Goal: Task Accomplishment & Management: Use online tool/utility

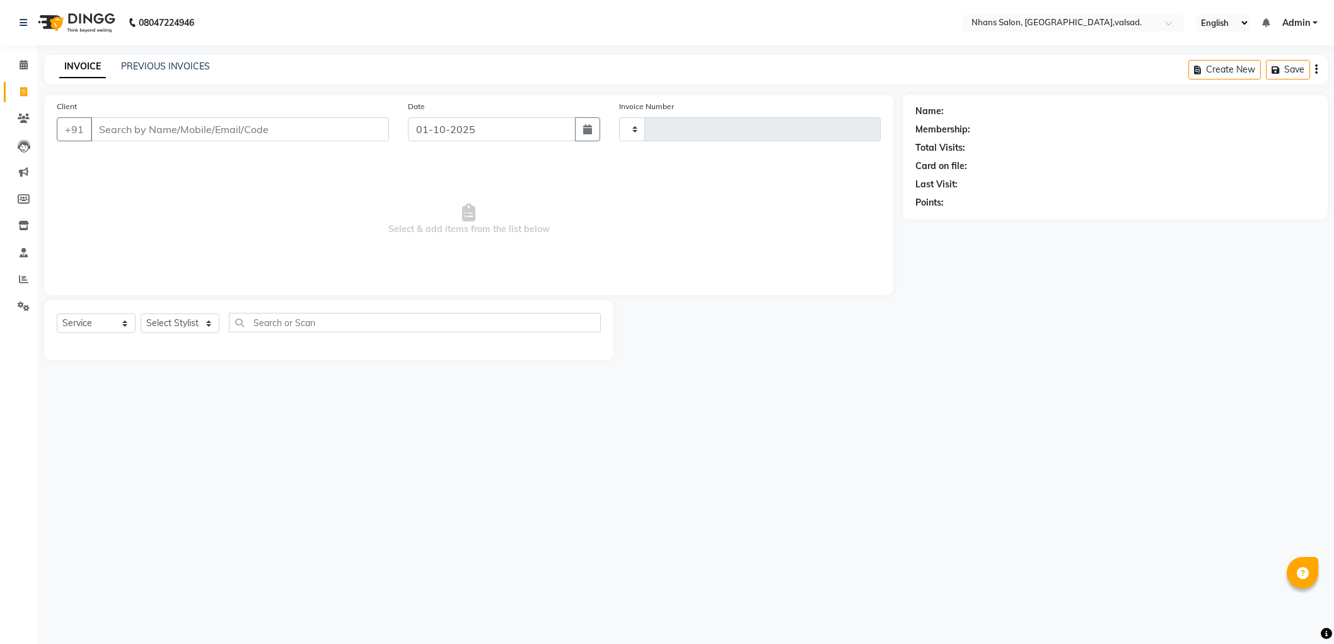
select select "service"
type input "3981"
select select "3706"
click at [216, 130] on input "Client" at bounding box center [241, 129] width 301 height 24
click at [165, 128] on input "Client" at bounding box center [241, 129] width 301 height 24
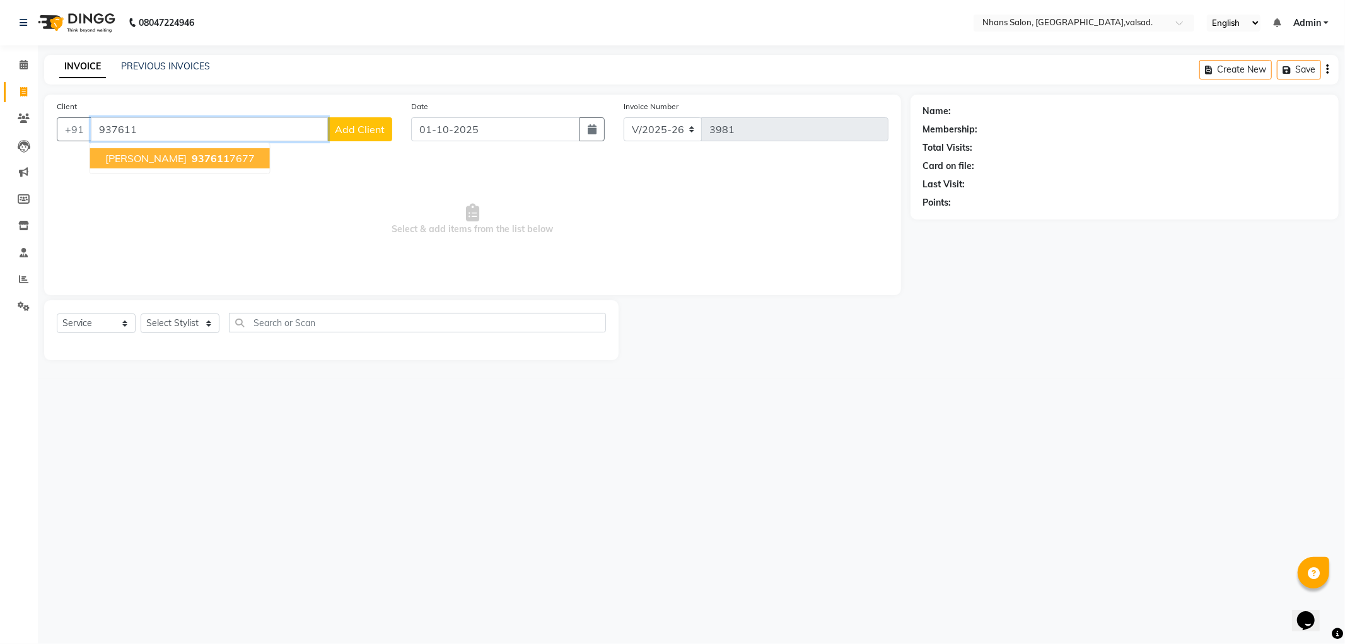
drag, startPoint x: 174, startPoint y: 165, endPoint x: 172, endPoint y: 148, distance: 16.5
click at [172, 165] on button "[PERSON_NAME] 937611 7677" at bounding box center [180, 158] width 180 height 20
type input "9376117677"
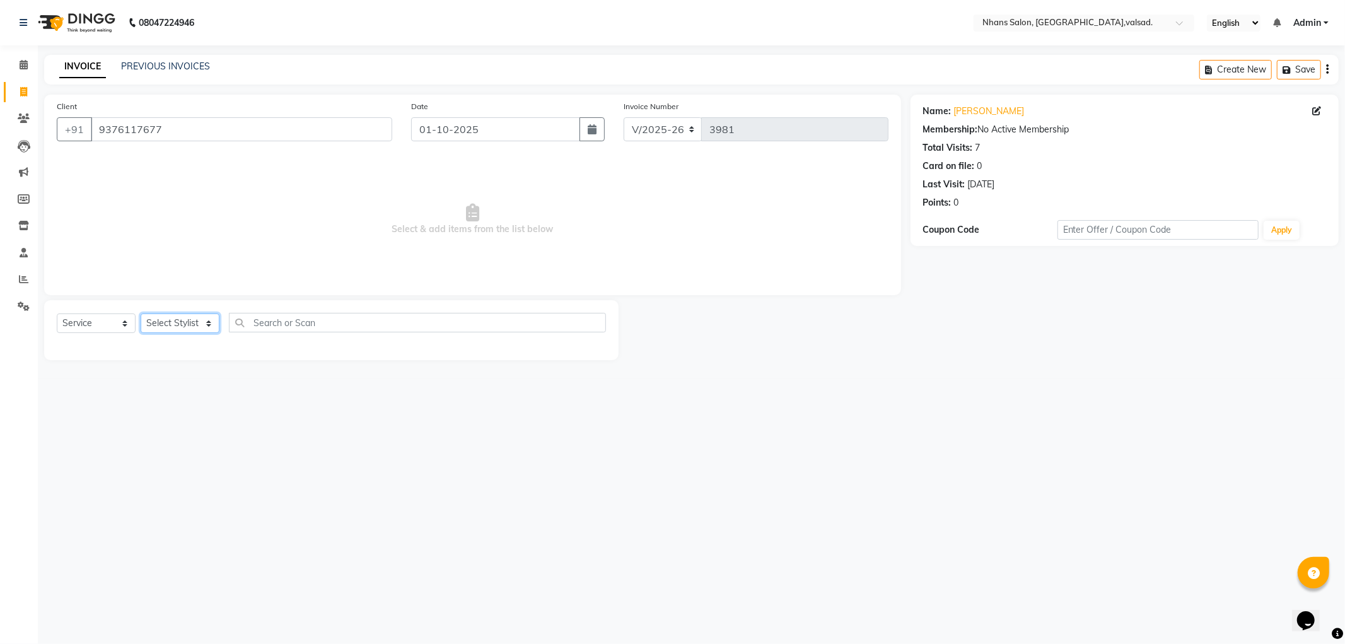
click at [168, 316] on select "Select Stylist [PERSON_NAME] DIVYA [PERSON_NAME] [PERSON_NAME] MEET OWAIS PALAK…" at bounding box center [180, 323] width 79 height 20
select select "64826"
click at [141, 313] on select "Select Stylist [PERSON_NAME] DIVYA [PERSON_NAME] [PERSON_NAME] MEET OWAIS PALAK…" at bounding box center [180, 323] width 79 height 20
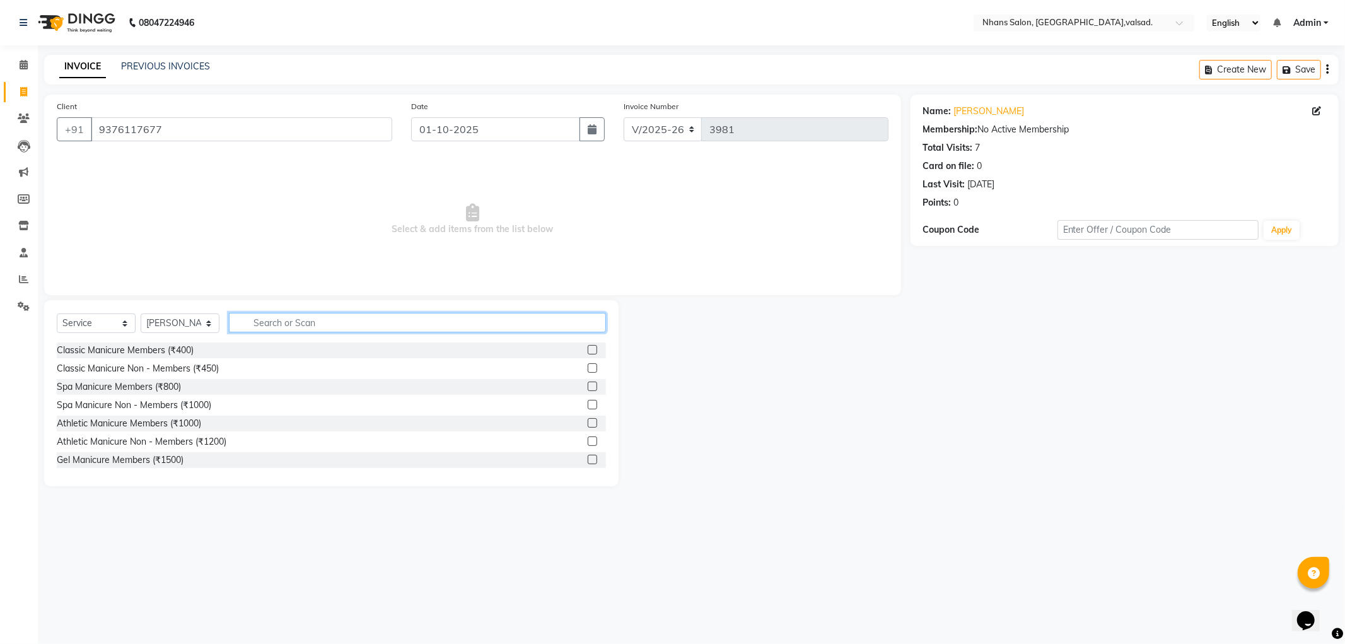
click at [301, 316] on input "text" at bounding box center [417, 323] width 377 height 20
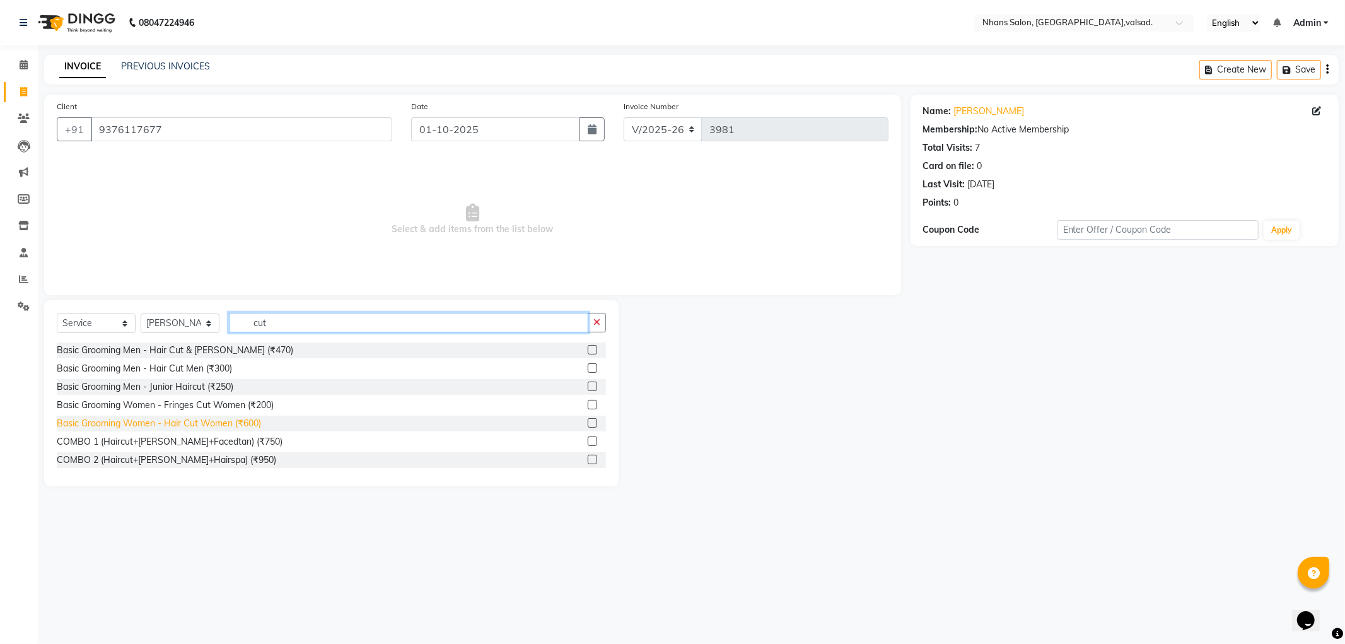
type input "cut"
click at [196, 417] on div "Basic Grooming Women - Hair Cut Women (₹600)" at bounding box center [159, 423] width 204 height 13
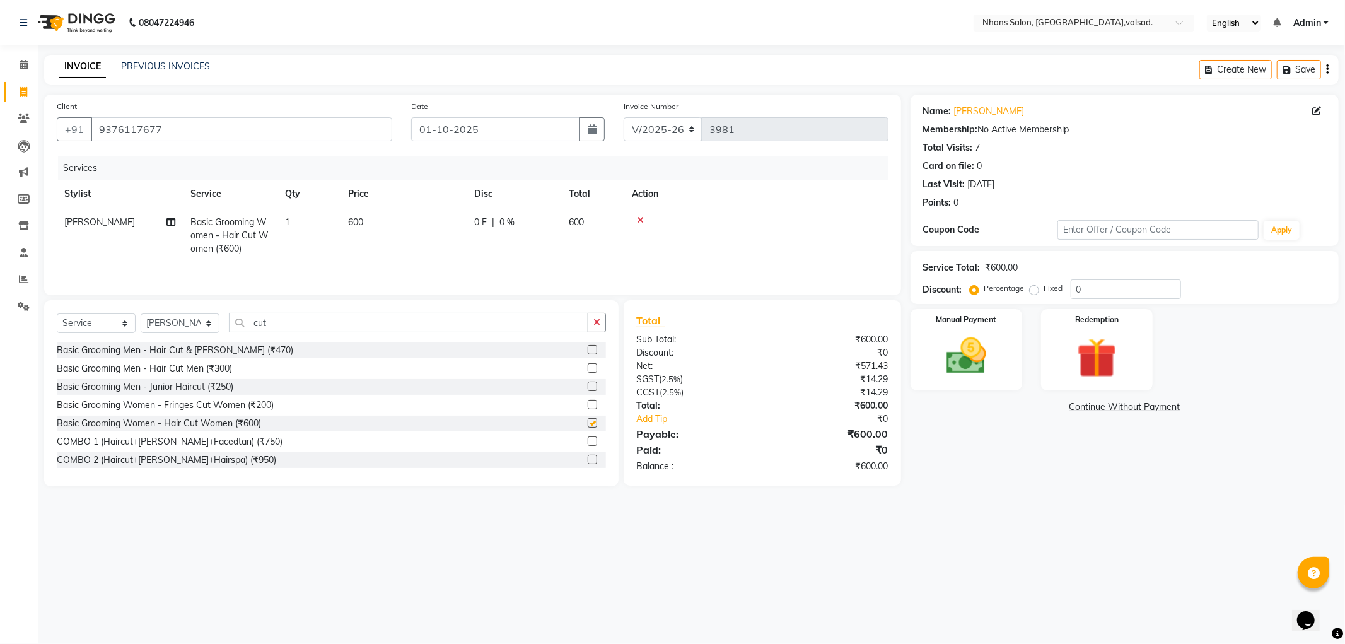
checkbox input "false"
click at [997, 345] on img at bounding box center [965, 356] width 67 height 48
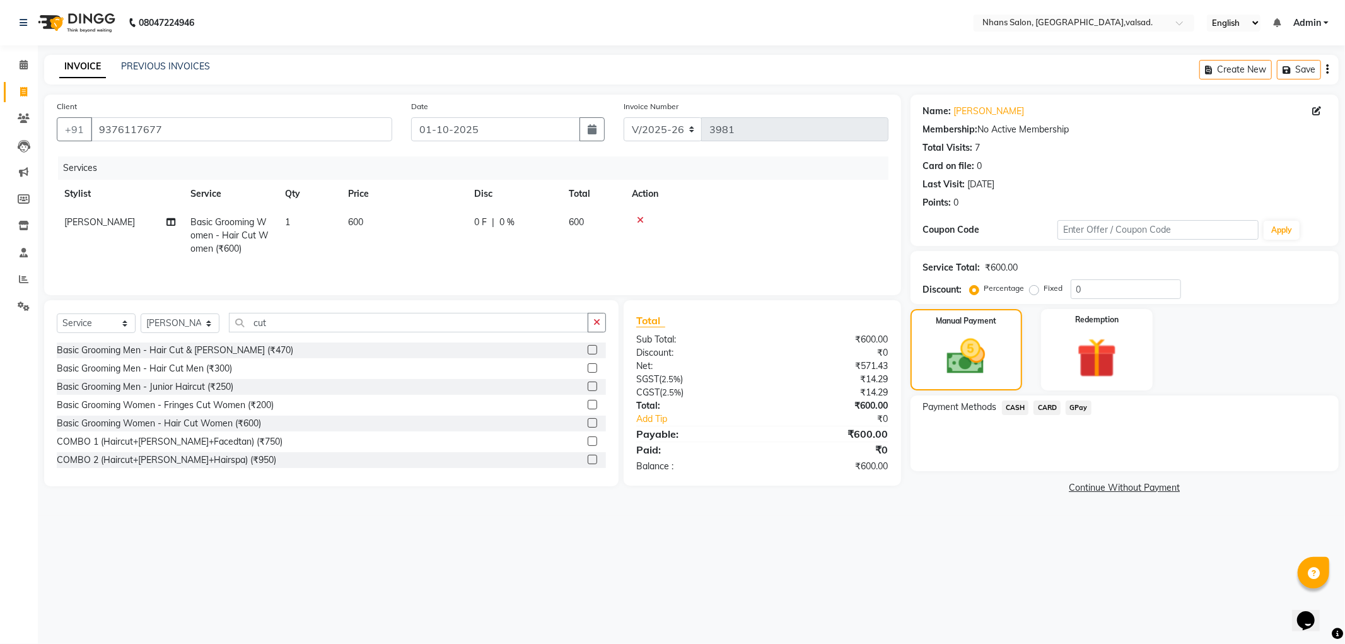
click at [1016, 405] on span "CASH" at bounding box center [1015, 407] width 27 height 14
click at [1077, 407] on span "GPay" at bounding box center [1078, 407] width 26 height 14
click at [1103, 478] on button "Add Payment" at bounding box center [1195, 475] width 262 height 20
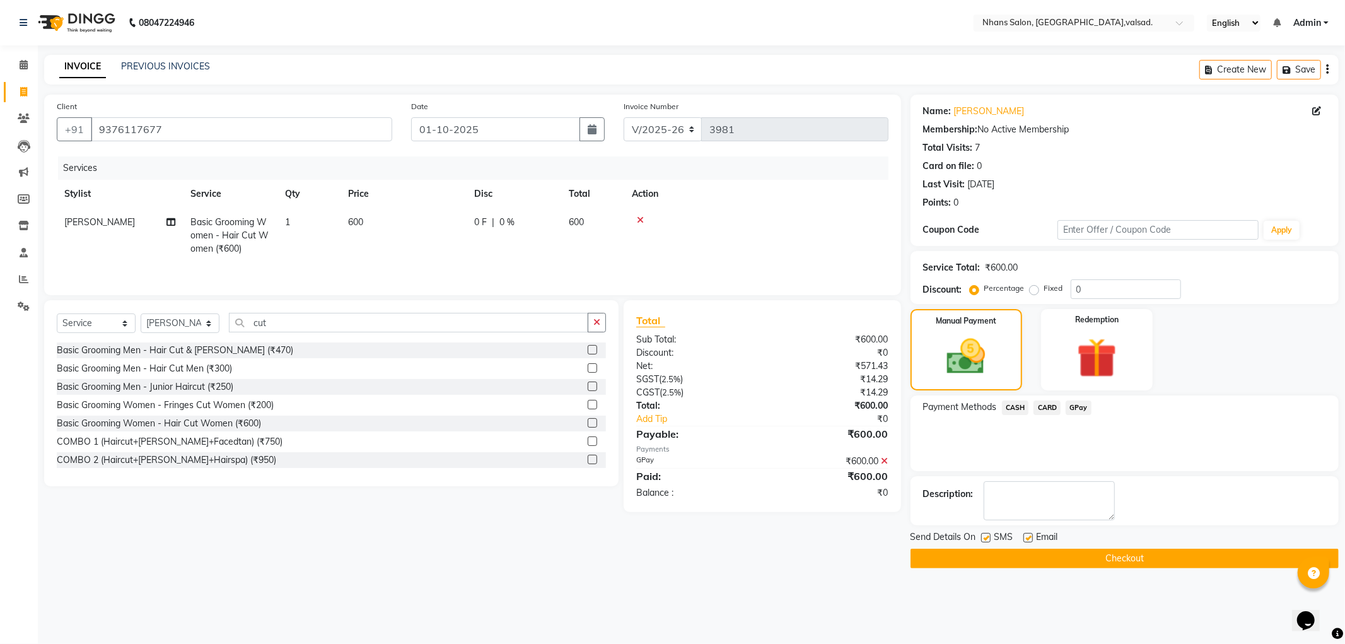
click at [1151, 557] on button "Checkout" at bounding box center [1124, 558] width 428 height 20
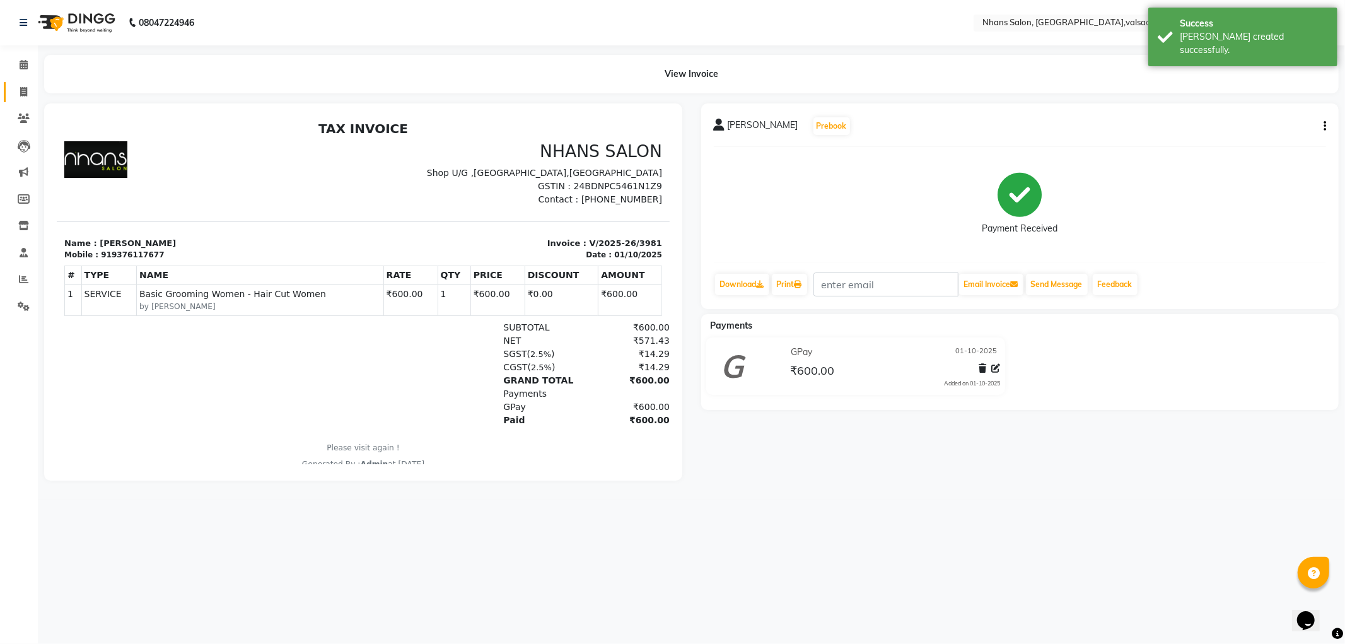
click at [25, 99] on link "Invoice" at bounding box center [19, 92] width 30 height 21
select select "service"
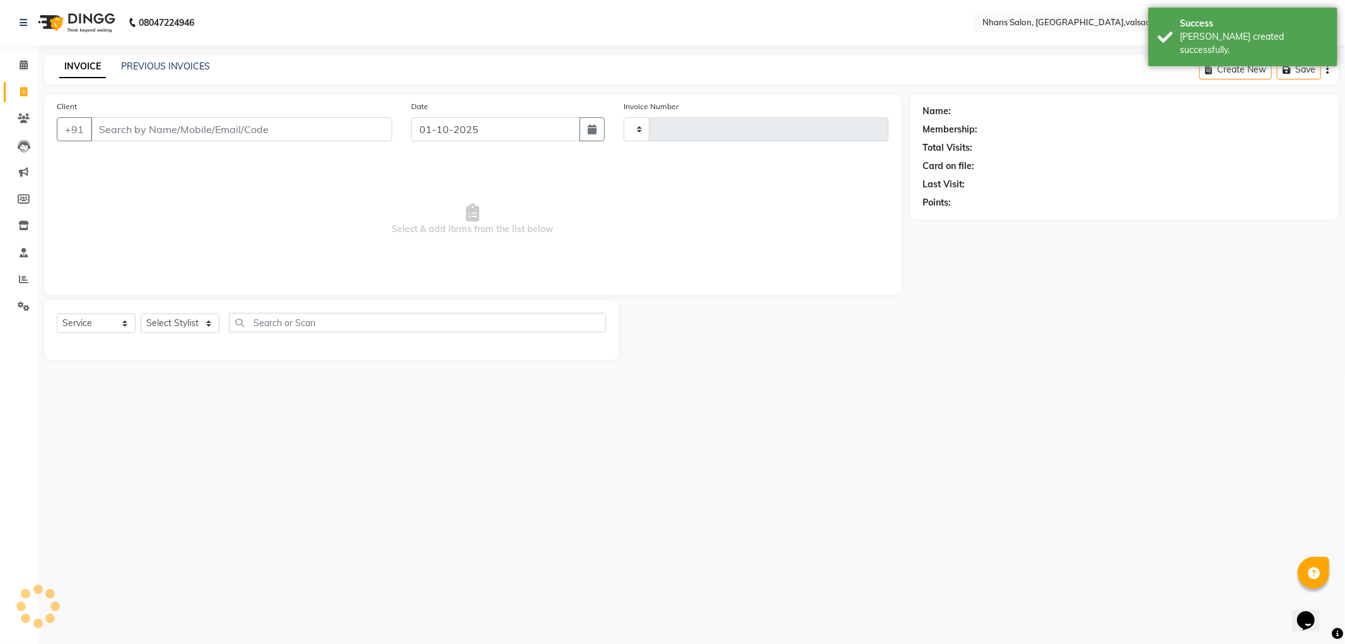
type input "3982"
select select "3706"
click at [180, 322] on select "Select Stylist [PERSON_NAME] DIVYA [PERSON_NAME] [PERSON_NAME] MEET OWAIS PALAK…" at bounding box center [180, 323] width 79 height 20
click at [141, 313] on select "Select Stylist [PERSON_NAME] DIVYA [PERSON_NAME] [PERSON_NAME] MEET OWAIS PALAK…" at bounding box center [180, 323] width 79 height 20
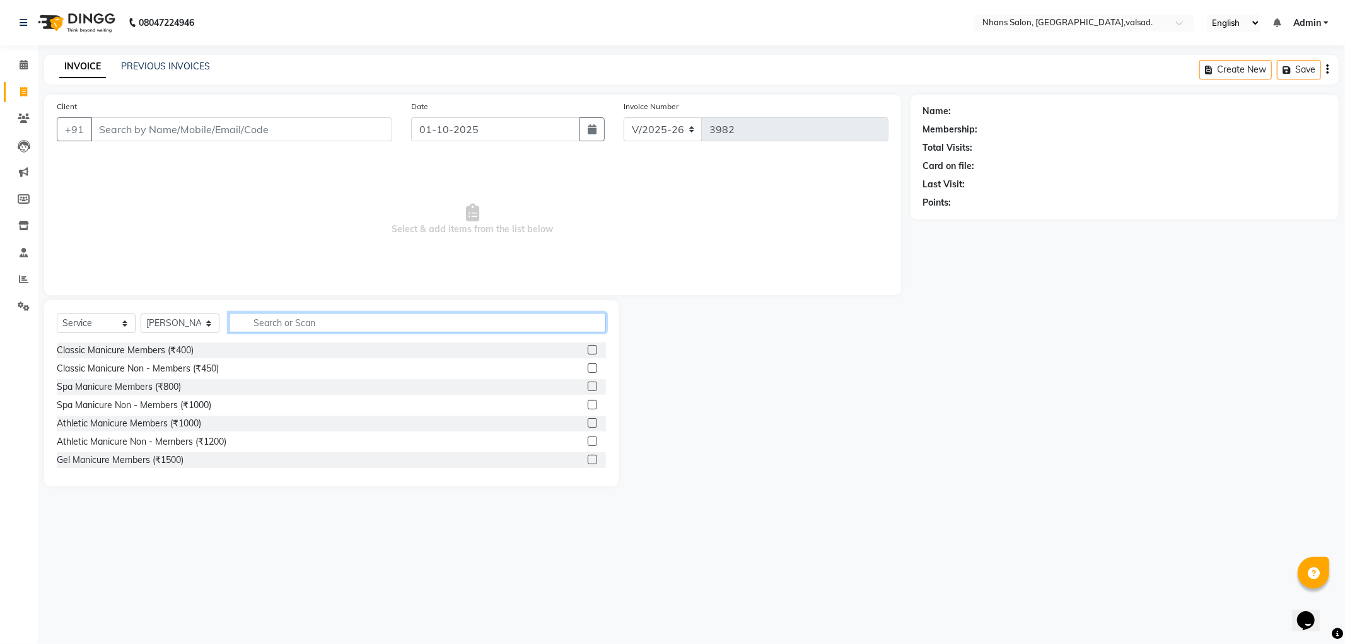
click at [327, 328] on input "text" at bounding box center [417, 323] width 377 height 20
click at [194, 323] on select "Select Stylist [PERSON_NAME] DIVYA [PERSON_NAME] [PERSON_NAME] MEET OWAIS PALAK…" at bounding box center [180, 323] width 79 height 20
select select "78123"
click at [141, 313] on select "Select Stylist [PERSON_NAME] DIVYA [PERSON_NAME] [PERSON_NAME] MEET OWAIS PALAK…" at bounding box center [180, 323] width 79 height 20
click at [265, 327] on input "text" at bounding box center [417, 323] width 377 height 20
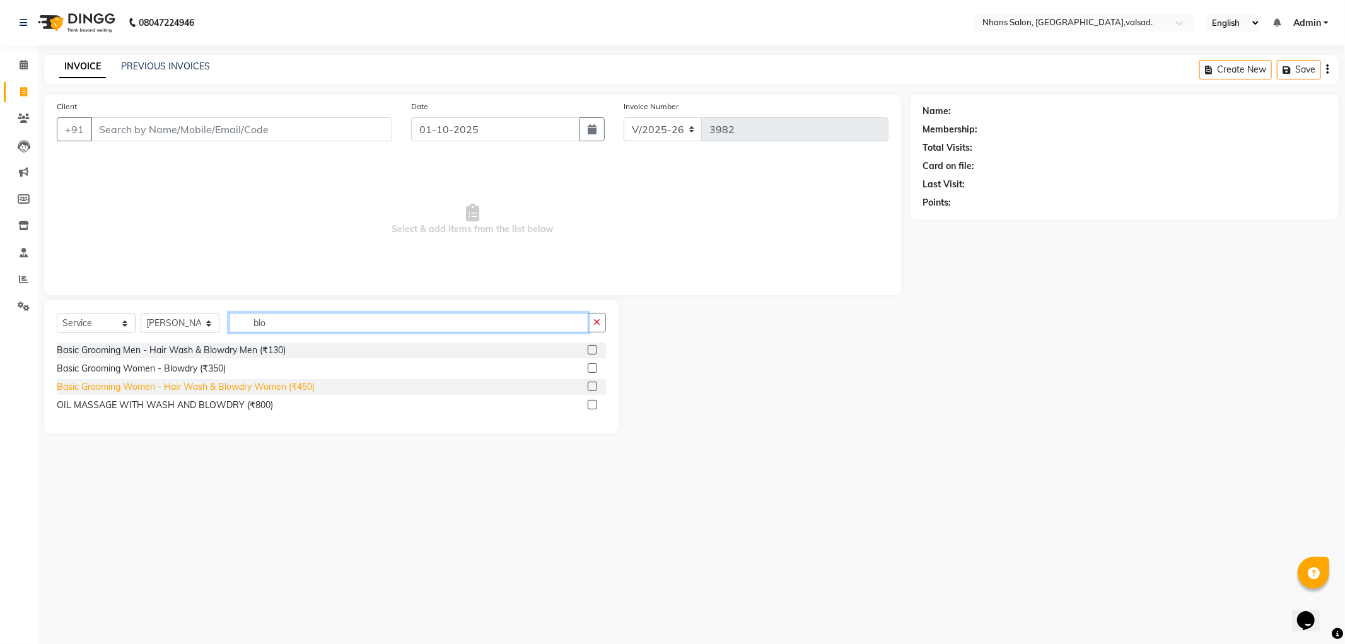
type input "blo"
click at [266, 381] on div "Basic Grooming Women - Hair Wash & Blowdry Women (₹450)" at bounding box center [186, 386] width 258 height 13
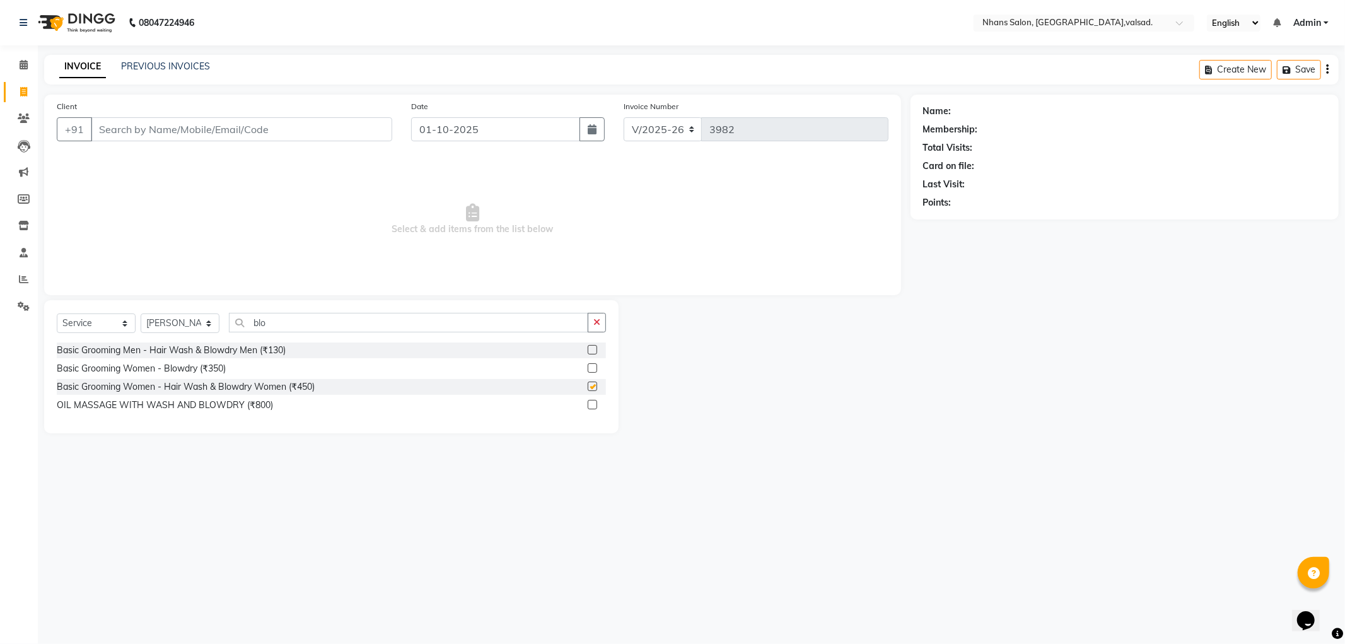
checkbox input "false"
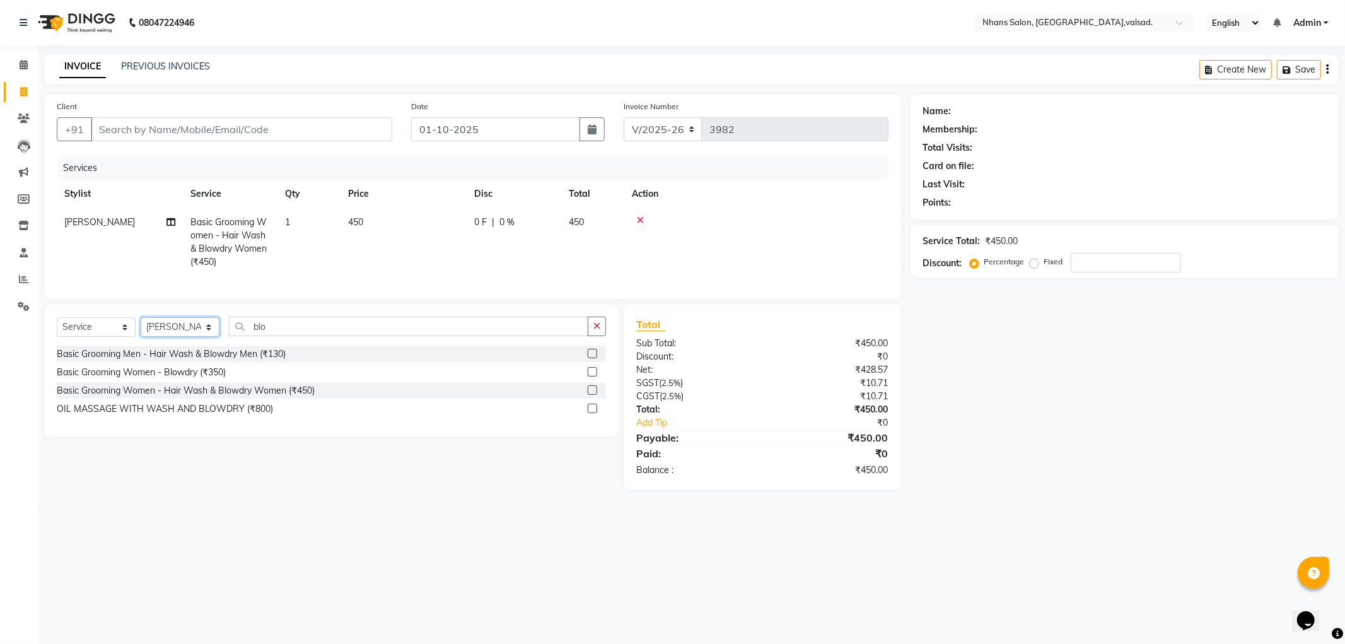
click at [187, 334] on select "Select Stylist [PERSON_NAME] DIVYA [PERSON_NAME] [PERSON_NAME] MEET OWAIS PALAK…" at bounding box center [180, 327] width 79 height 20
select select "17455"
click at [141, 327] on select "Select Stylist [PERSON_NAME] DIVYA [PERSON_NAME] [PERSON_NAME] MEET OWAIS PALAK…" at bounding box center [180, 327] width 79 height 20
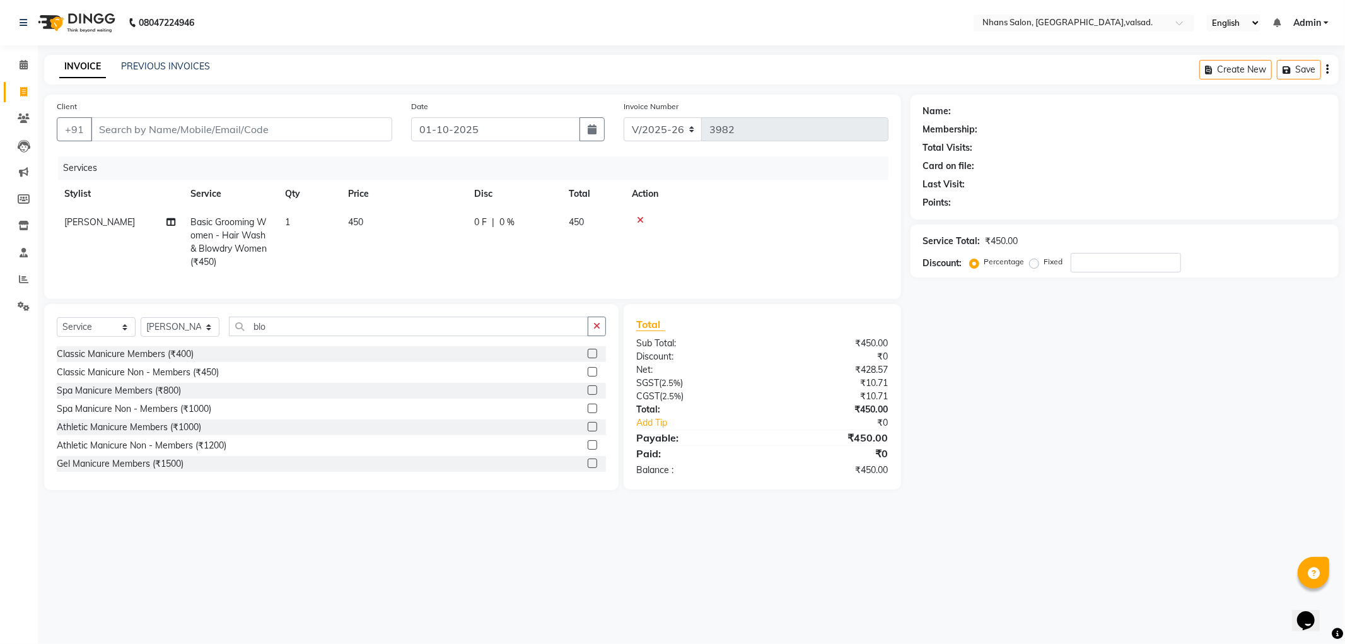
drag, startPoint x: 287, startPoint y: 347, endPoint x: 265, endPoint y: 331, distance: 28.0
click at [267, 332] on div "Select Service Product Membership Package Voucher Prepaid Gift Card Select Styl…" at bounding box center [331, 331] width 549 height 30
drag, startPoint x: 265, startPoint y: 331, endPoint x: 174, endPoint y: 329, distance: 90.8
click at [174, 329] on div "Select Service Product Membership Package Voucher Prepaid Gift Card Select Styl…" at bounding box center [331, 331] width 549 height 30
type input "faci"
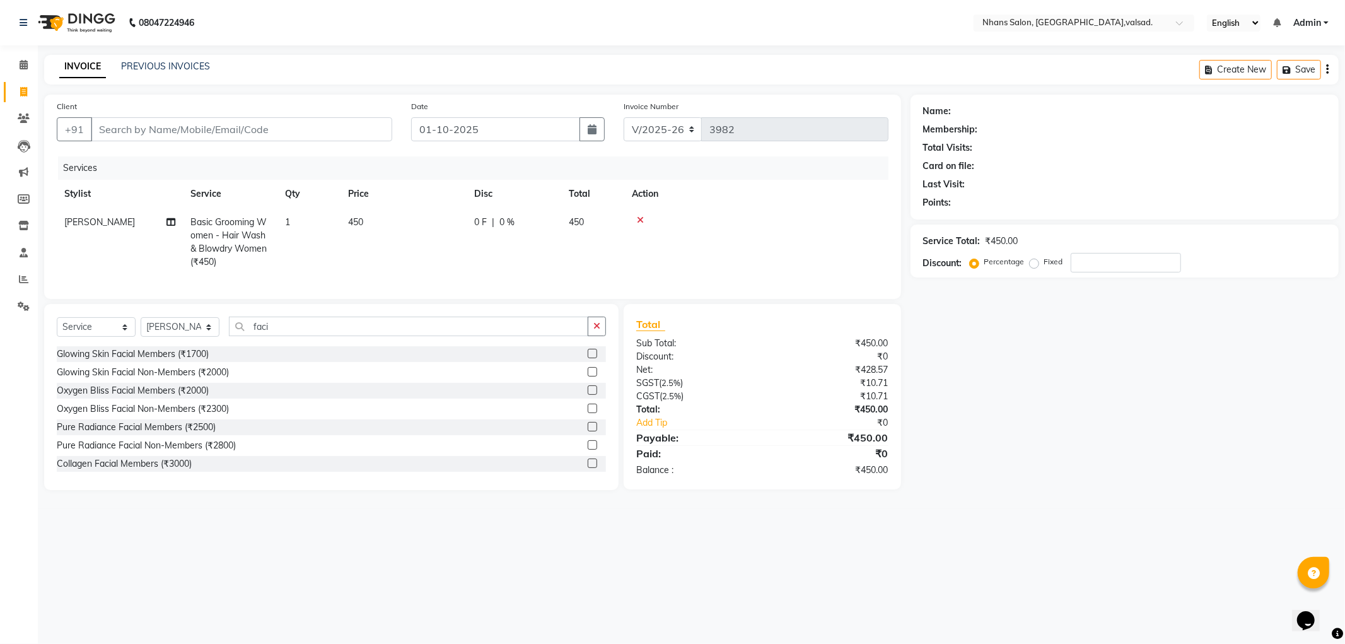
click at [221, 446] on div "Glowing Skin Facial Members (₹1700) Glowing Skin Facial Non-Members (₹2000) Oxy…" at bounding box center [331, 409] width 549 height 126
click at [224, 452] on div "Pure Radiance Facial Non-Members (₹2800)" at bounding box center [146, 445] width 179 height 13
checkbox input "false"
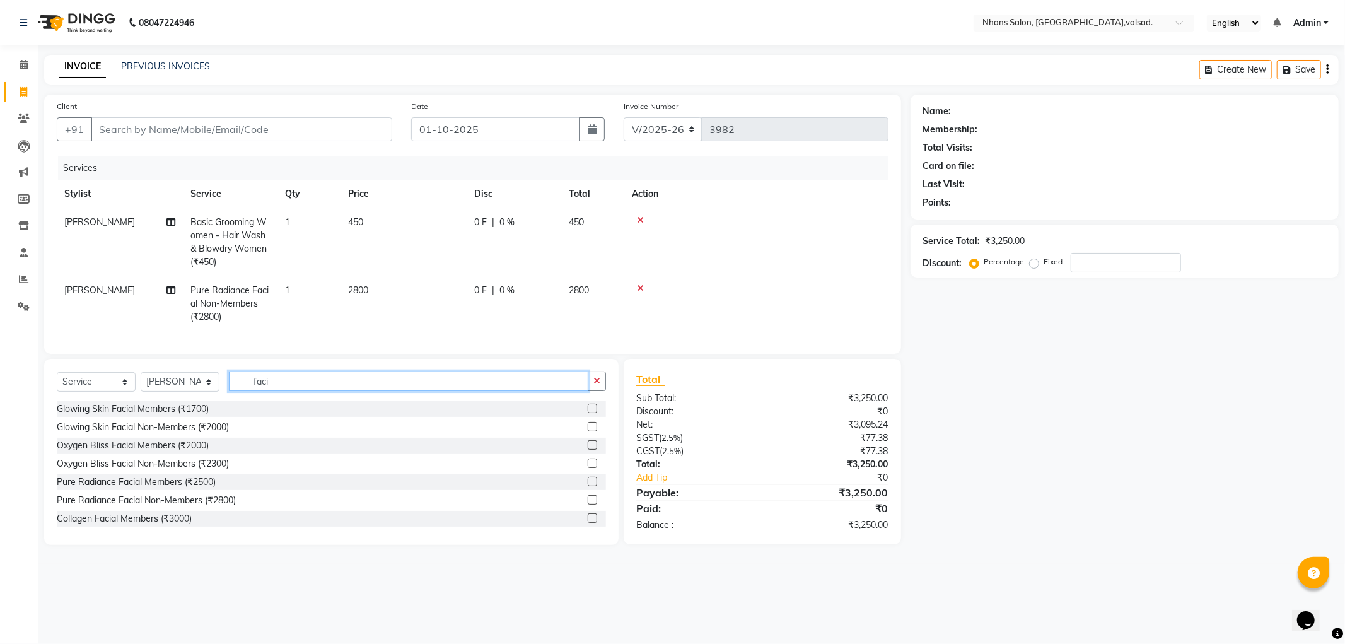
drag, startPoint x: 292, startPoint y: 381, endPoint x: 213, endPoint y: 376, distance: 79.0
click at [224, 378] on div "Select Service Product Membership Package Voucher Prepaid Gift Card Select Styl…" at bounding box center [331, 452] width 574 height 186
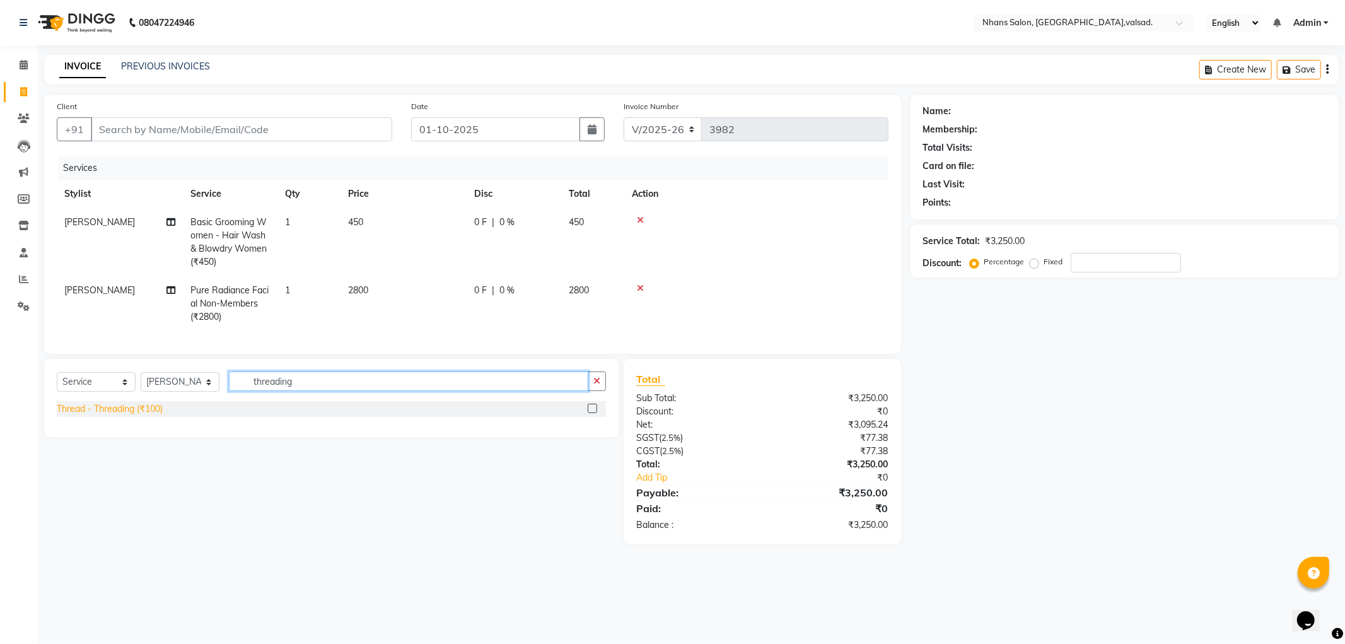
type input "threading"
click at [148, 414] on div "Thread - Threading (₹100)" at bounding box center [110, 408] width 106 height 13
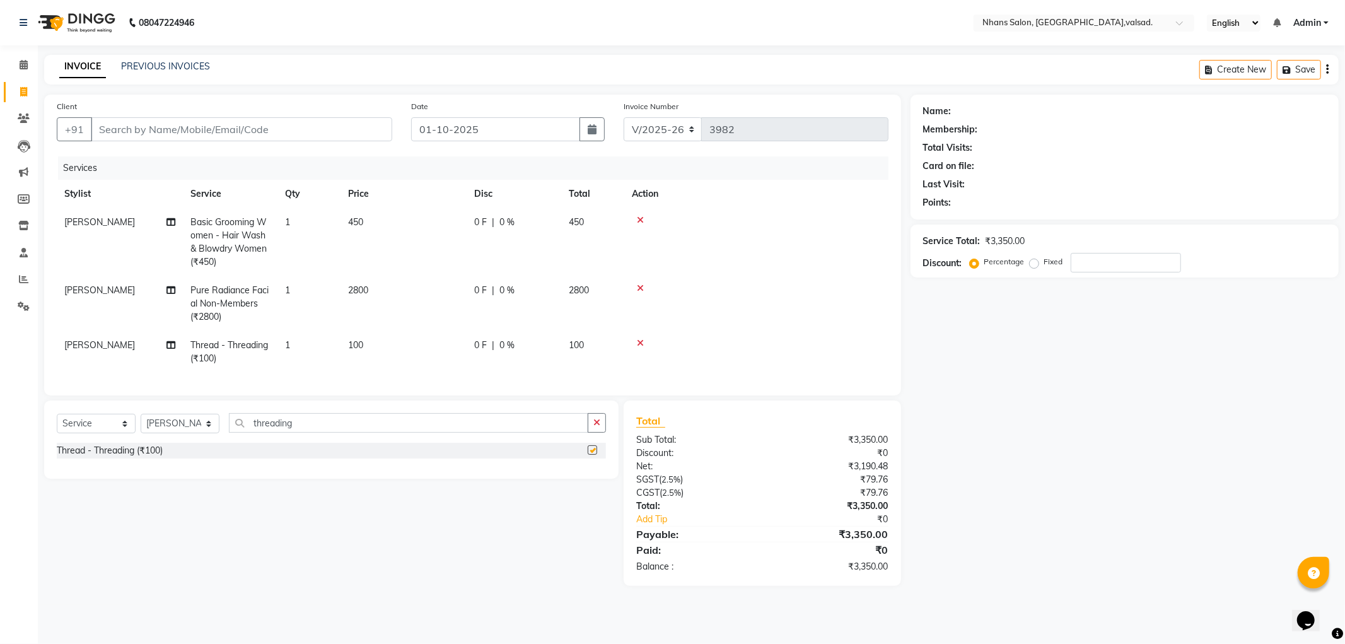
checkbox input "false"
drag, startPoint x: 314, startPoint y: 429, endPoint x: 159, endPoint y: 426, distance: 155.1
click at [159, 426] on div "Select Service Product Membership Package Voucher Prepaid Gift Card Select Styl…" at bounding box center [331, 428] width 549 height 30
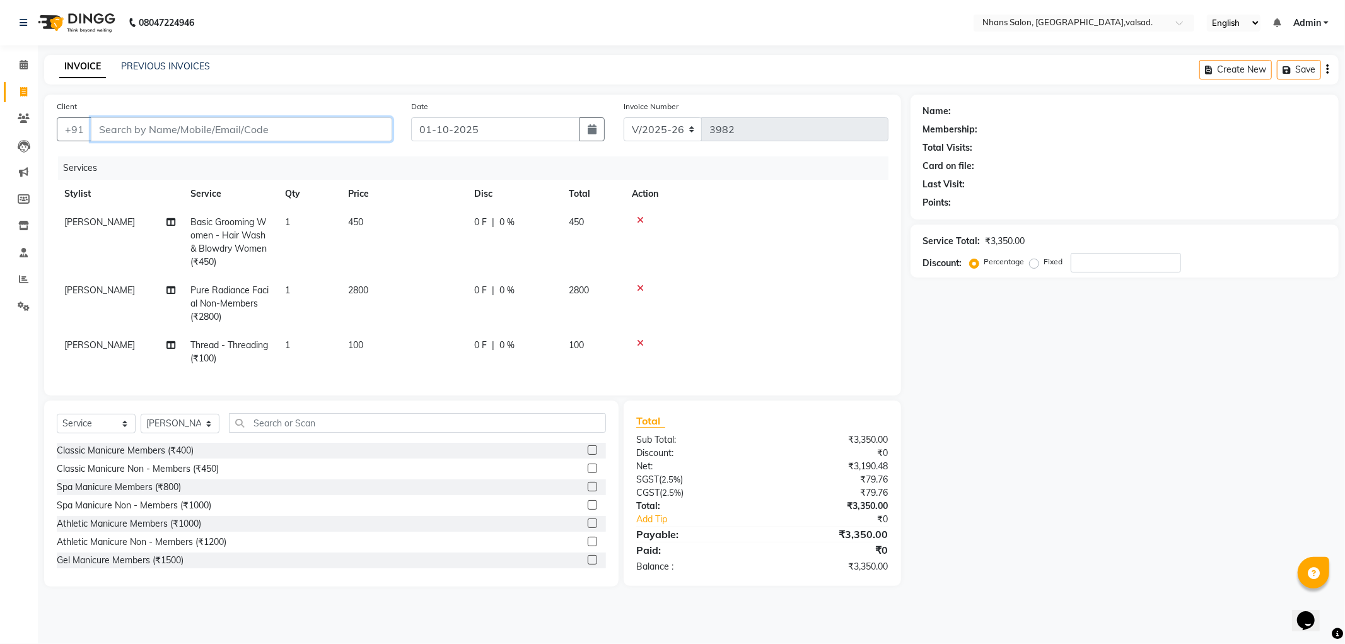
click at [258, 133] on input "Client" at bounding box center [241, 129] width 301 height 24
